Goal: Complete application form

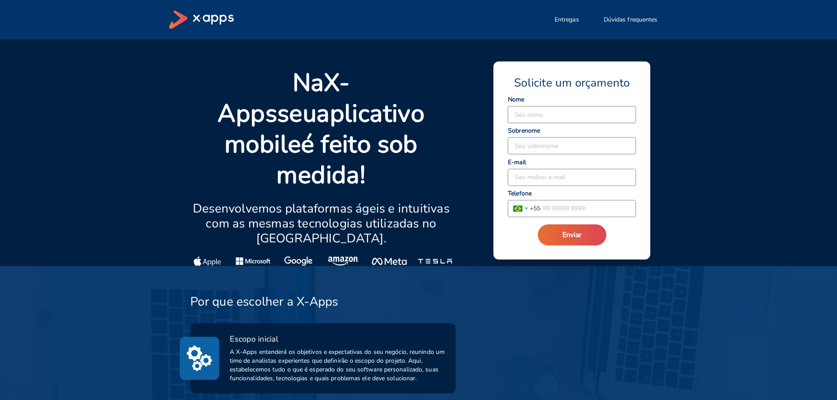
click at [582, 117] on input at bounding box center [572, 114] width 128 height 17
type input "[PERSON_NAME]"
type input "Ting"
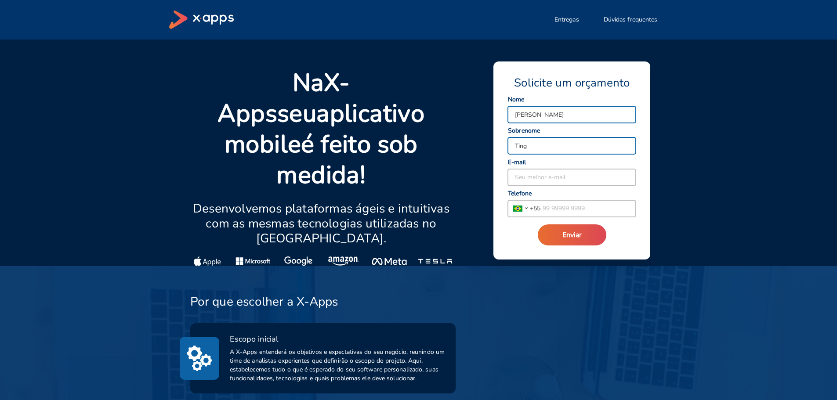
click at [573, 188] on div "[PERSON_NAME] nome Ting Seu sobrenome Seu melhor e-mail [GEOGRAPHIC_DATA] [GEOG…" at bounding box center [572, 158] width 129 height 120
click at [576, 177] on input at bounding box center [572, 177] width 128 height 17
type input "[PERSON_NAME][EMAIL_ADDRESS][DOMAIN_NAME]"
click at [572, 214] on input "tel" at bounding box center [588, 208] width 95 height 17
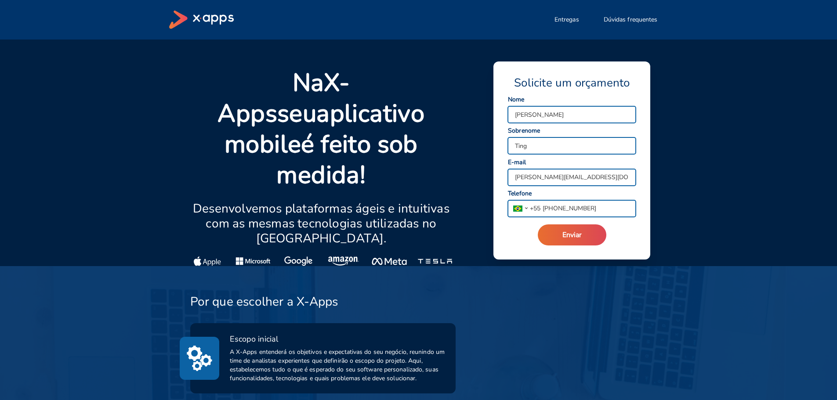
type input "[PHONE_NUMBER]"
click at [578, 236] on span "Enviar" at bounding box center [572, 235] width 19 height 10
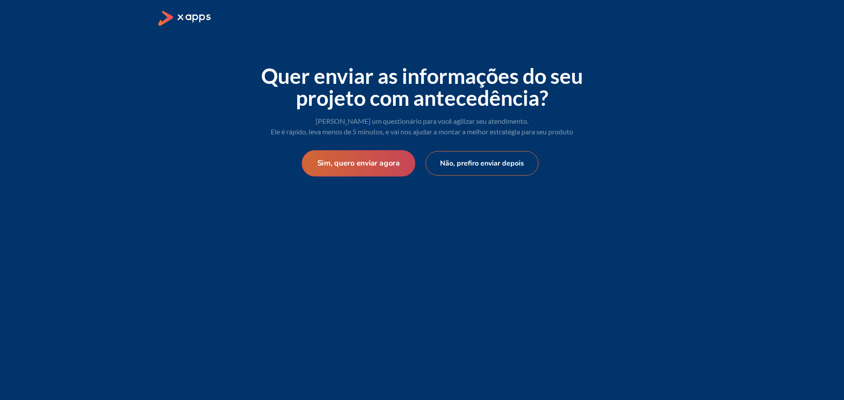
click at [370, 164] on button "Sim, quero enviar agora" at bounding box center [357, 163] width 113 height 26
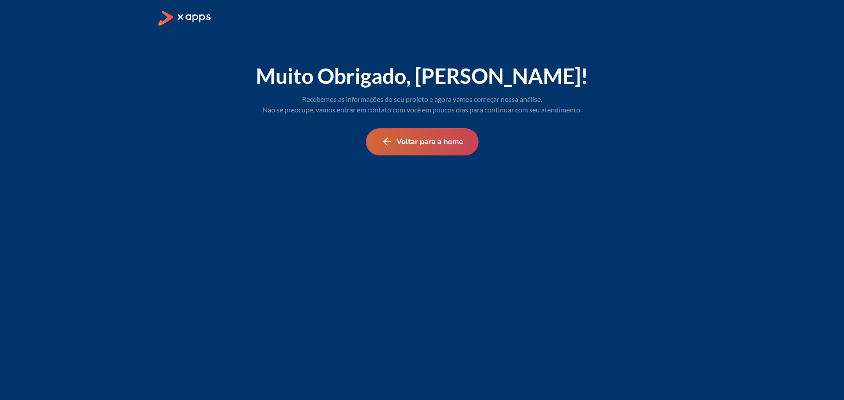
click at [446, 147] on button "Voltar para a home" at bounding box center [422, 141] width 113 height 27
